Goal: Navigation & Orientation: Find specific page/section

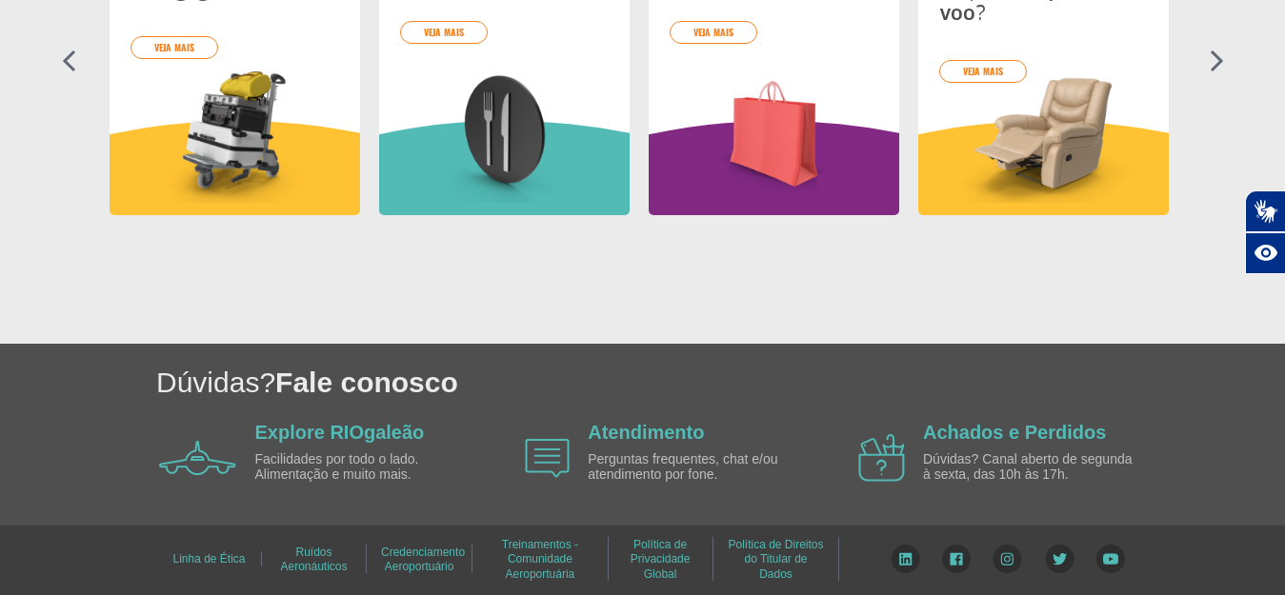
click at [1062, 557] on img at bounding box center [1060, 559] width 30 height 29
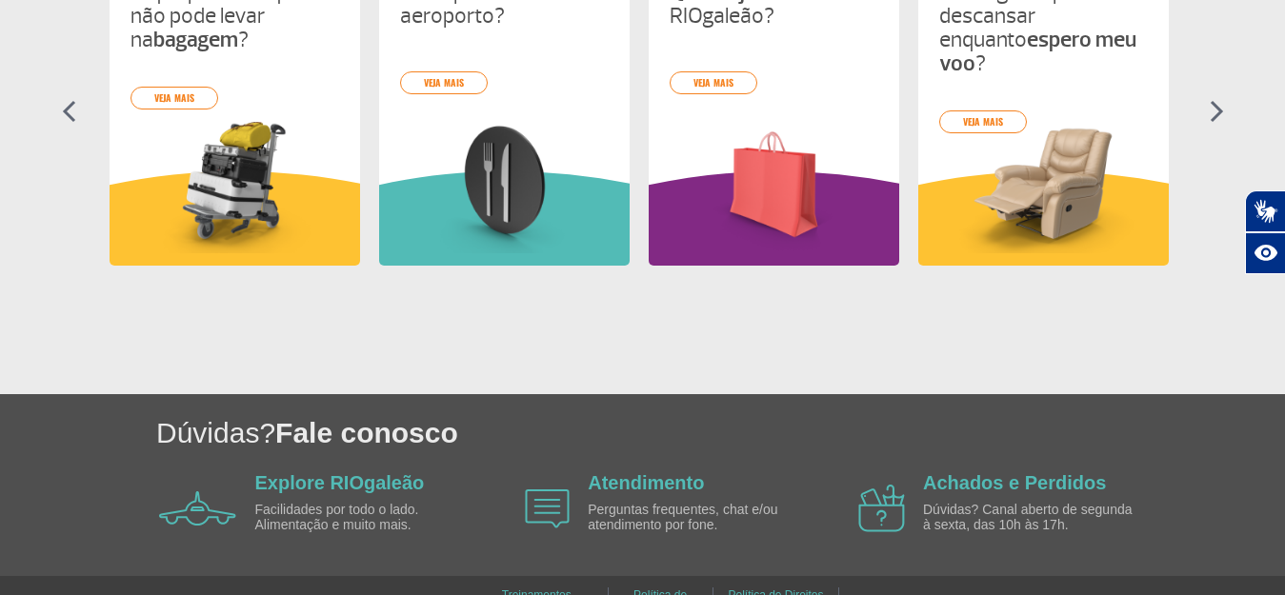
scroll to position [1028, 0]
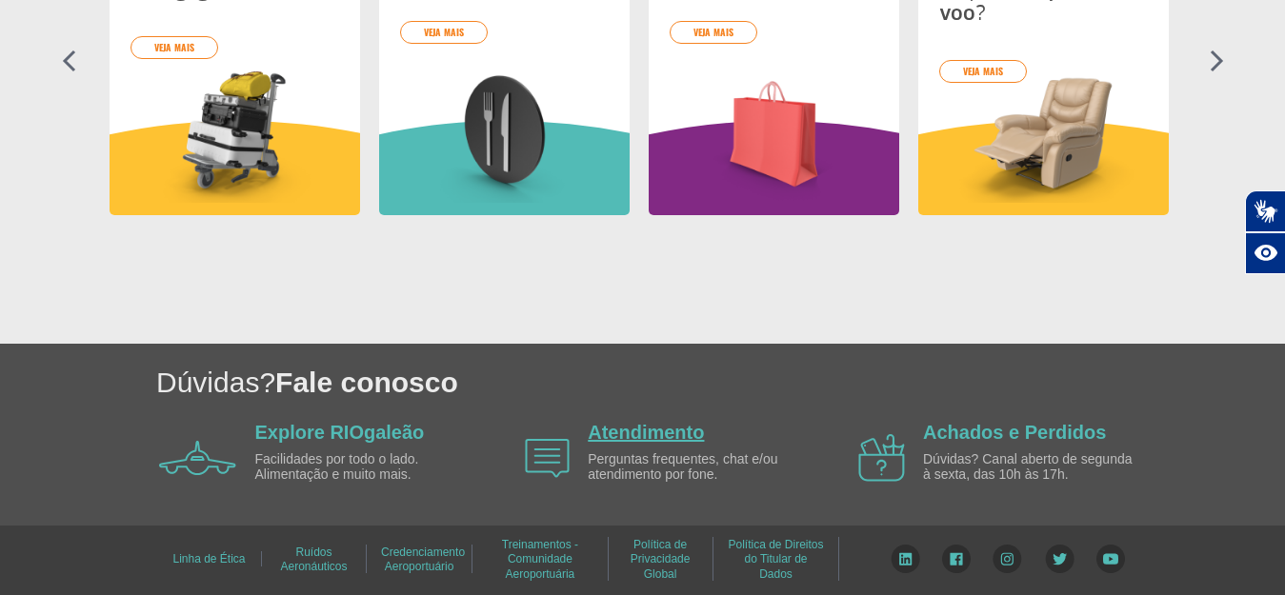
click at [624, 423] on link "Atendimento" at bounding box center [646, 432] width 116 height 21
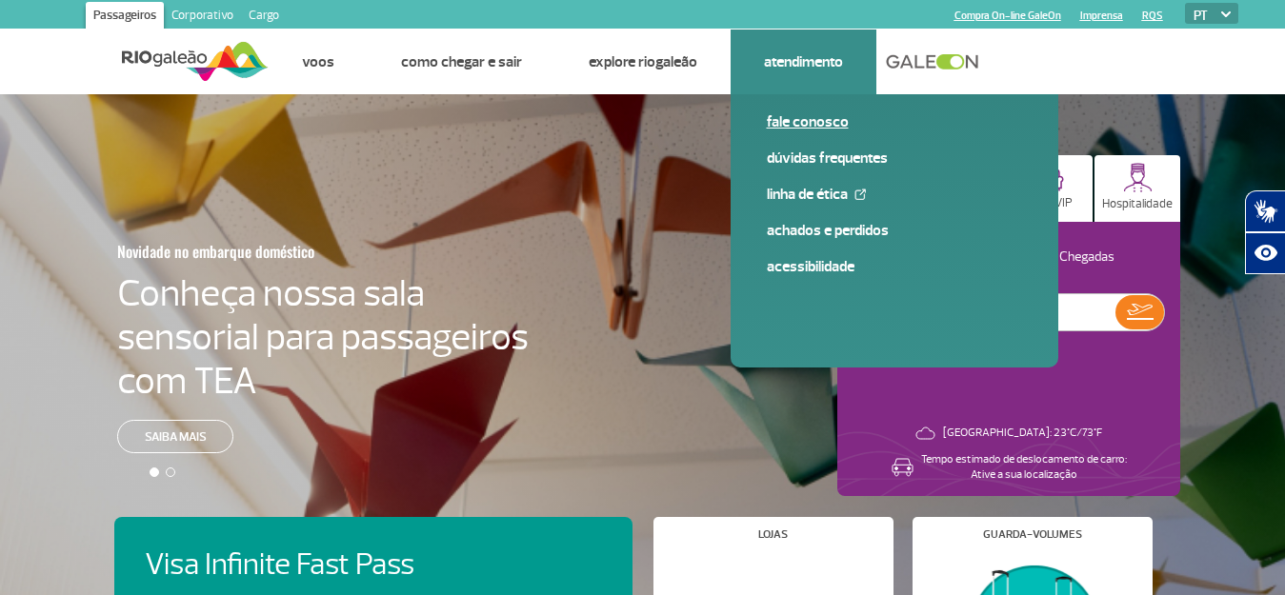
click at [786, 129] on link "Fale conosco" at bounding box center [894, 121] width 255 height 21
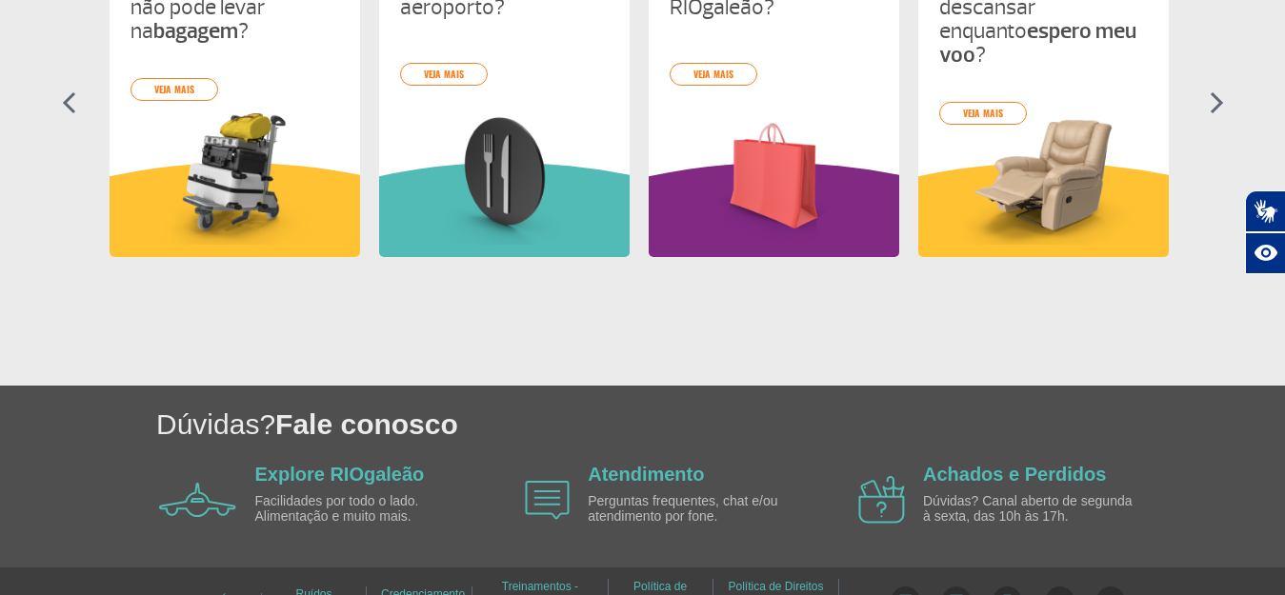
scroll to position [1028, 0]
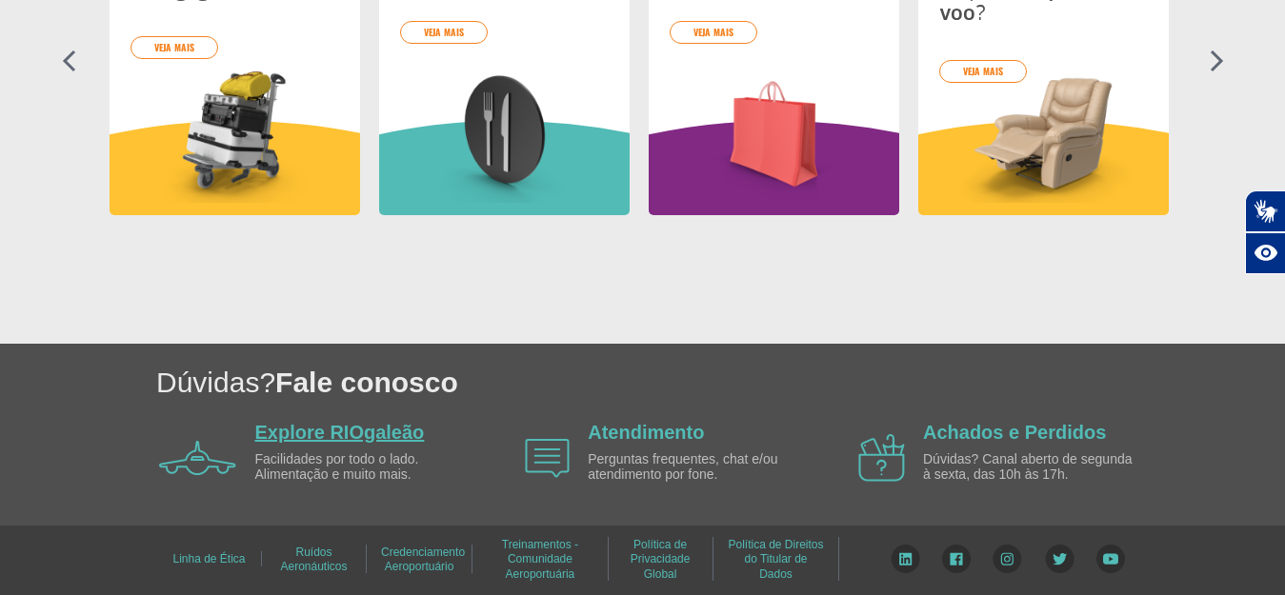
click at [290, 430] on link "Explore RIOgaleão" at bounding box center [340, 432] width 170 height 21
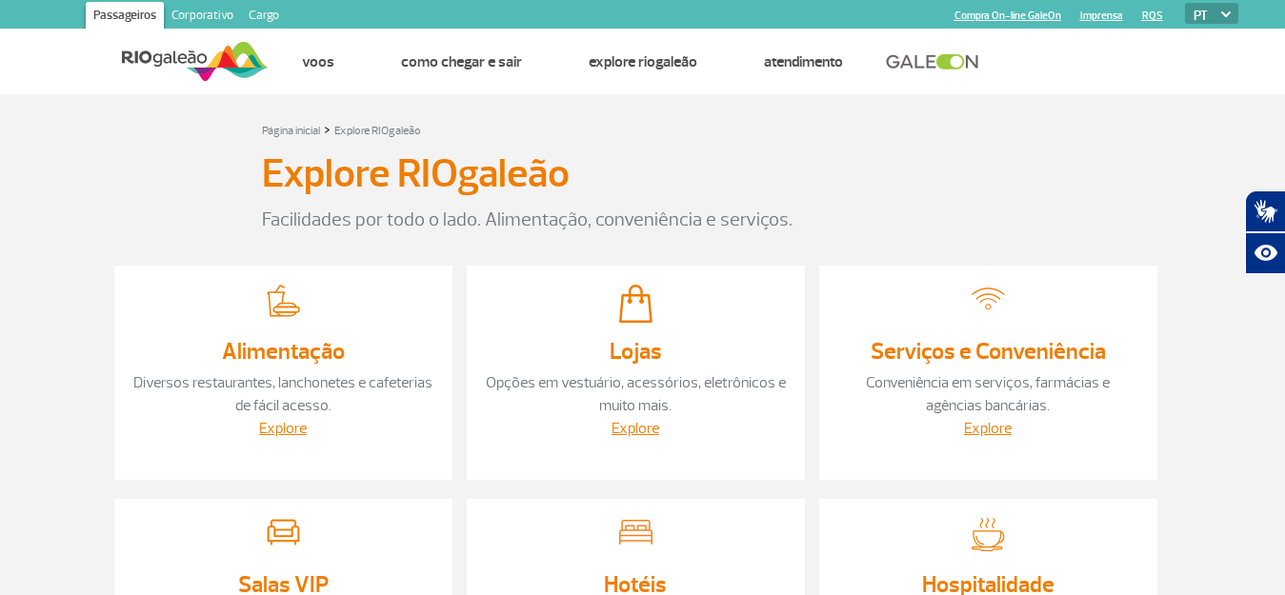
click at [988, 15] on link "Compra On-line GaleOn" at bounding box center [1007, 16] width 107 height 12
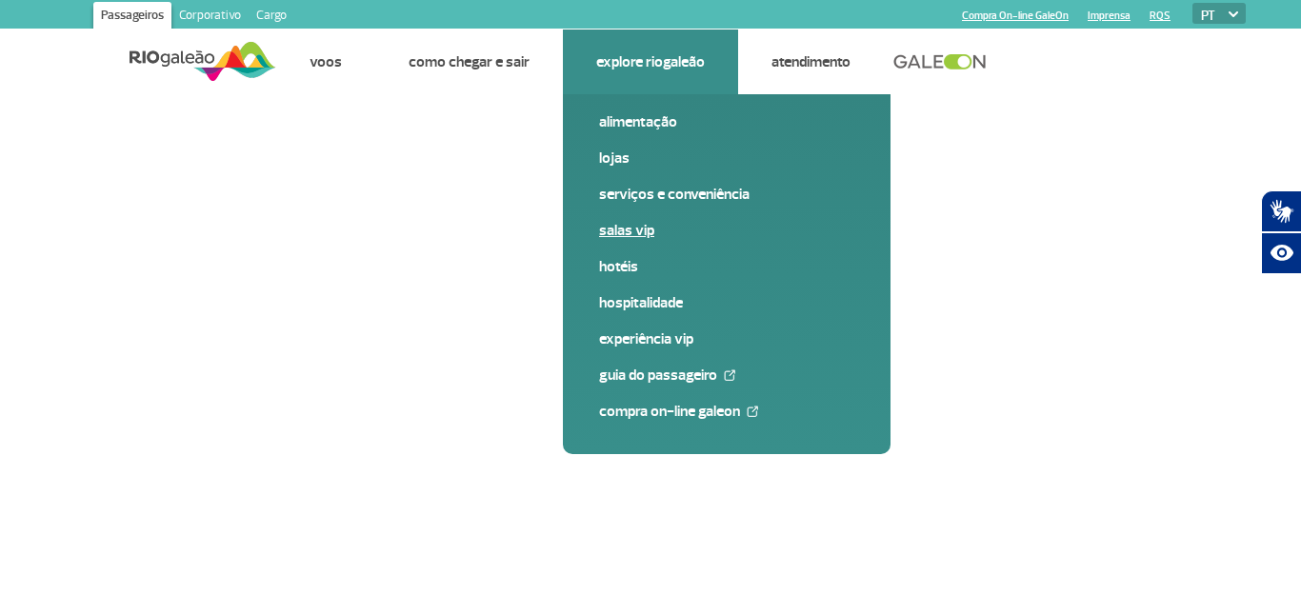
click at [637, 220] on link "Salas VIP" at bounding box center [726, 230] width 255 height 21
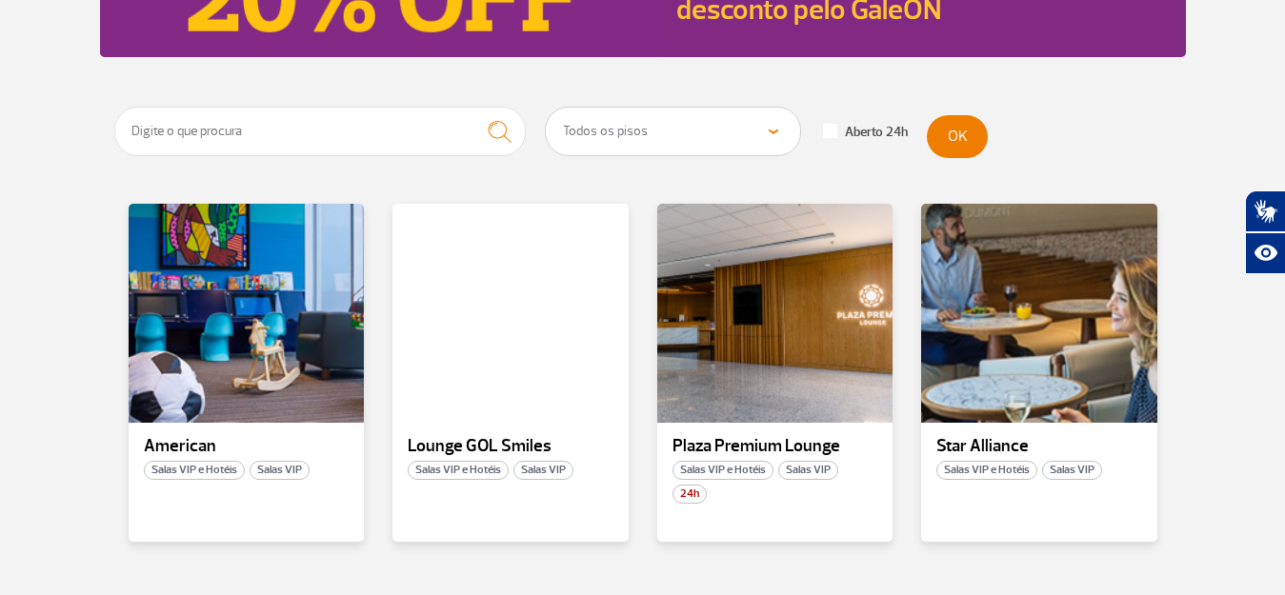
scroll to position [565, 0]
